Goal: Information Seeking & Learning: Learn about a topic

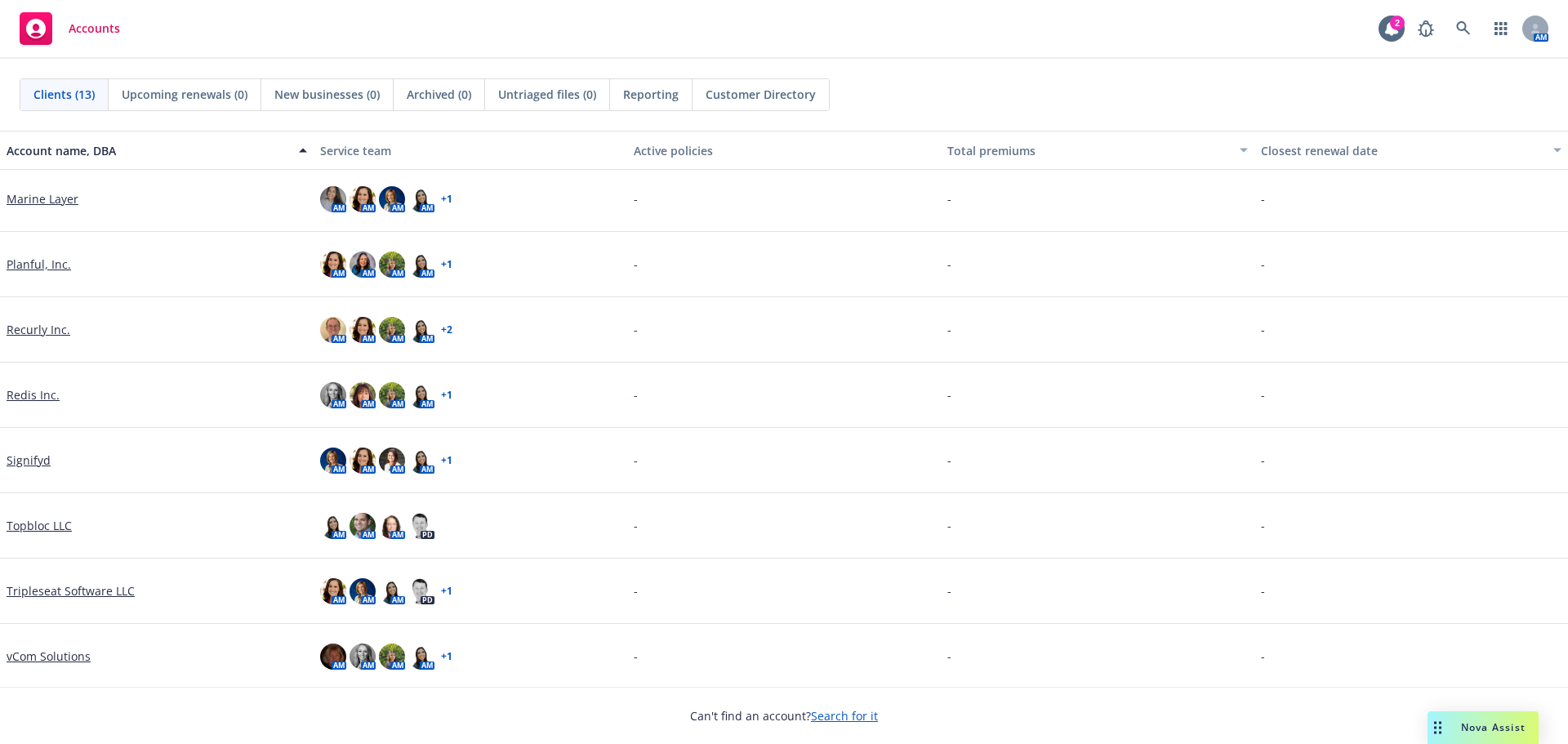
scroll to position [333, 0]
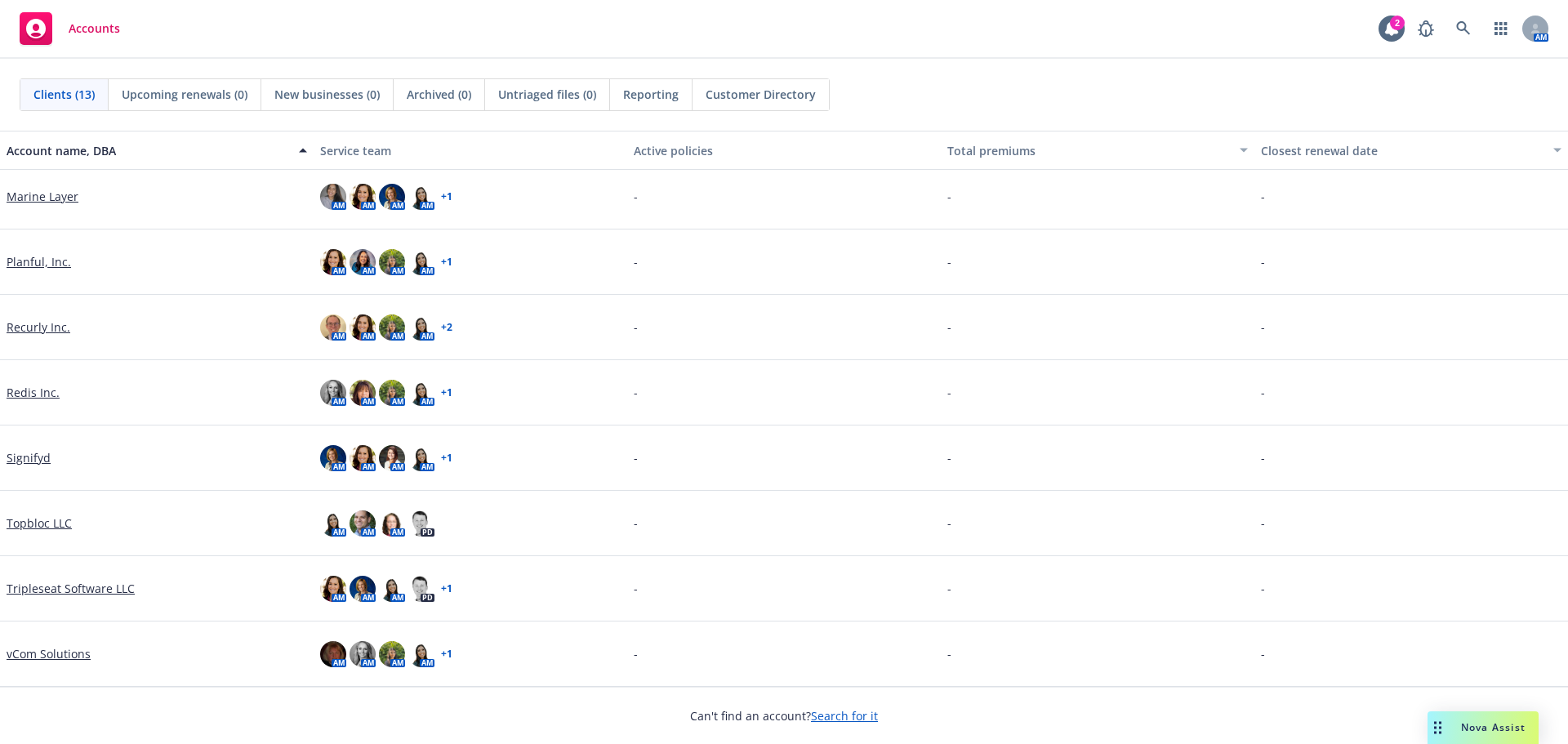
click at [104, 588] on link "Tripleseat Software LLC" at bounding box center [71, 589] width 128 height 17
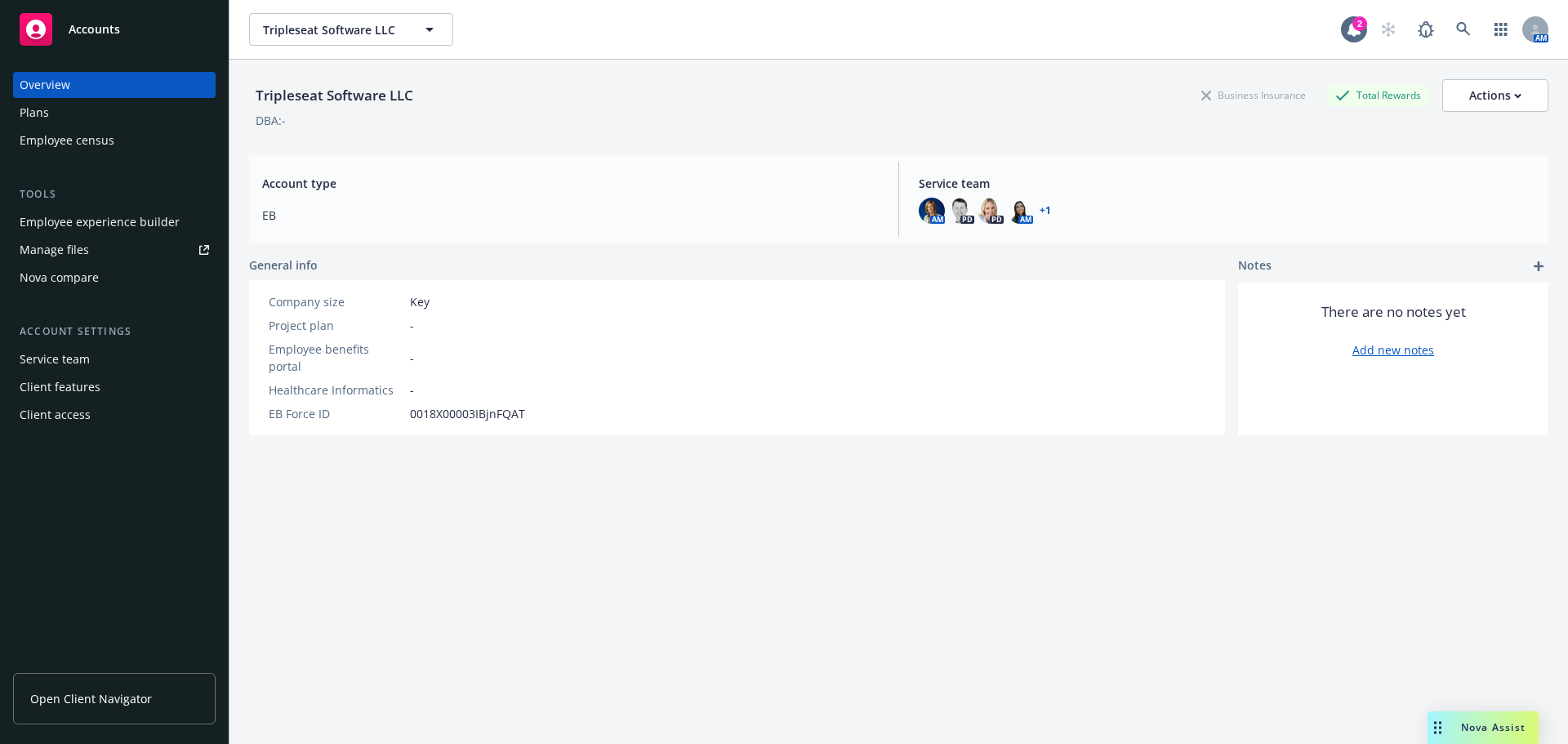
click at [121, 229] on div "Employee experience builder" at bounding box center [99, 221] width 160 height 26
click at [54, 252] on div "Manage files" at bounding box center [54, 249] width 69 height 26
click at [63, 105] on div "Plans" at bounding box center [114, 112] width 190 height 26
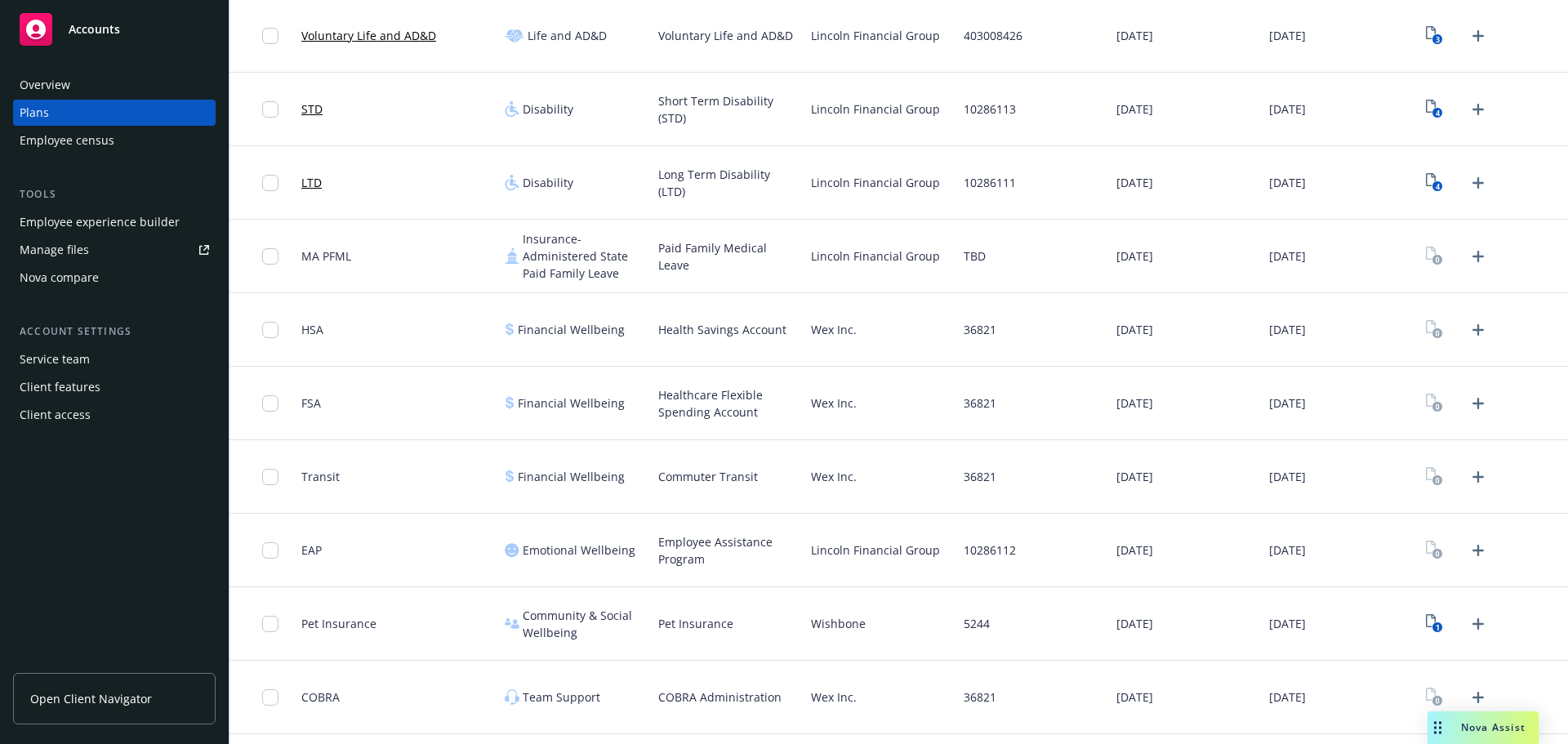
scroll to position [592, 0]
